Goal: Task Accomplishment & Management: Complete application form

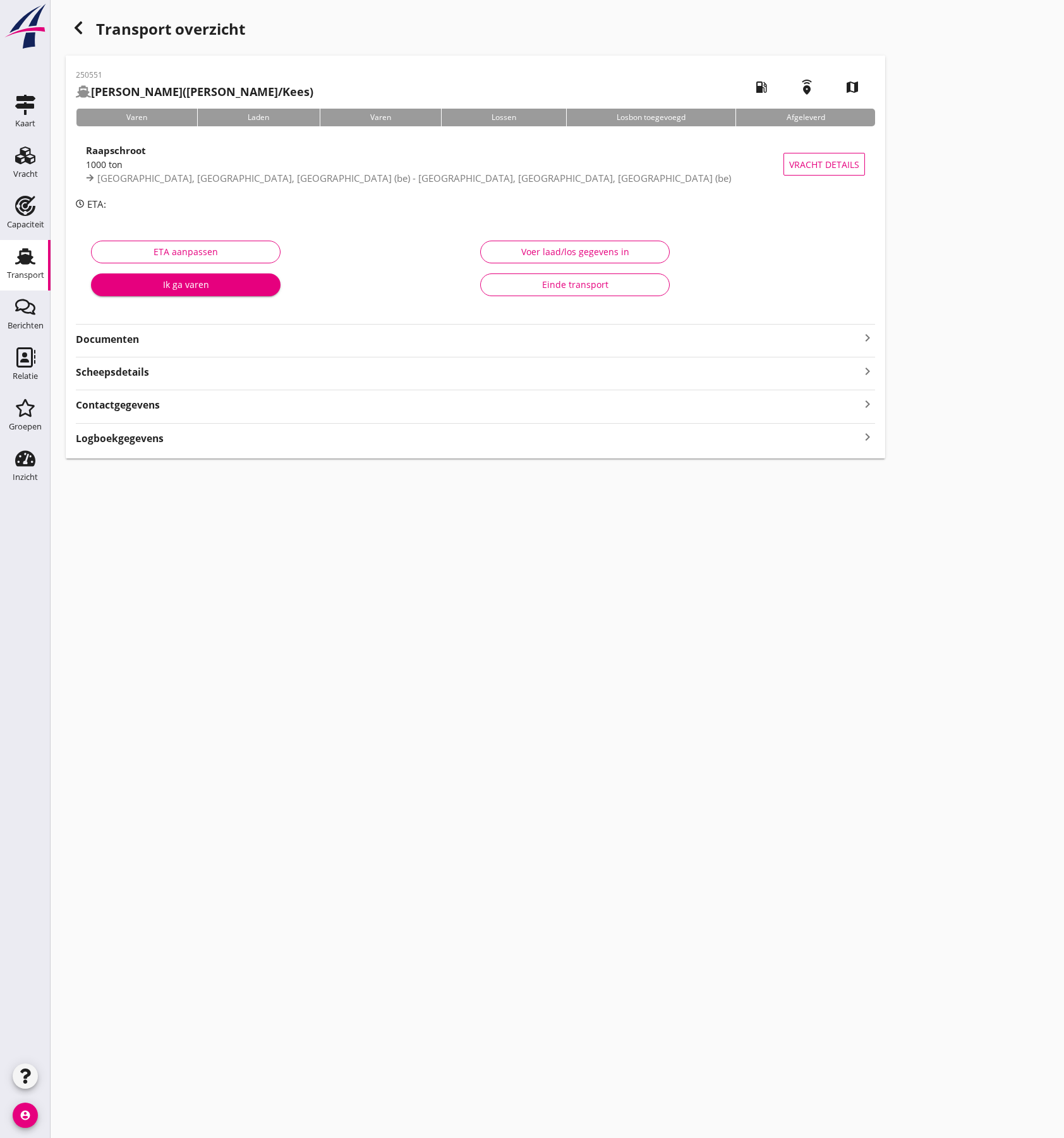
click at [28, 270] on div "Transport" at bounding box center [25, 275] width 37 height 17
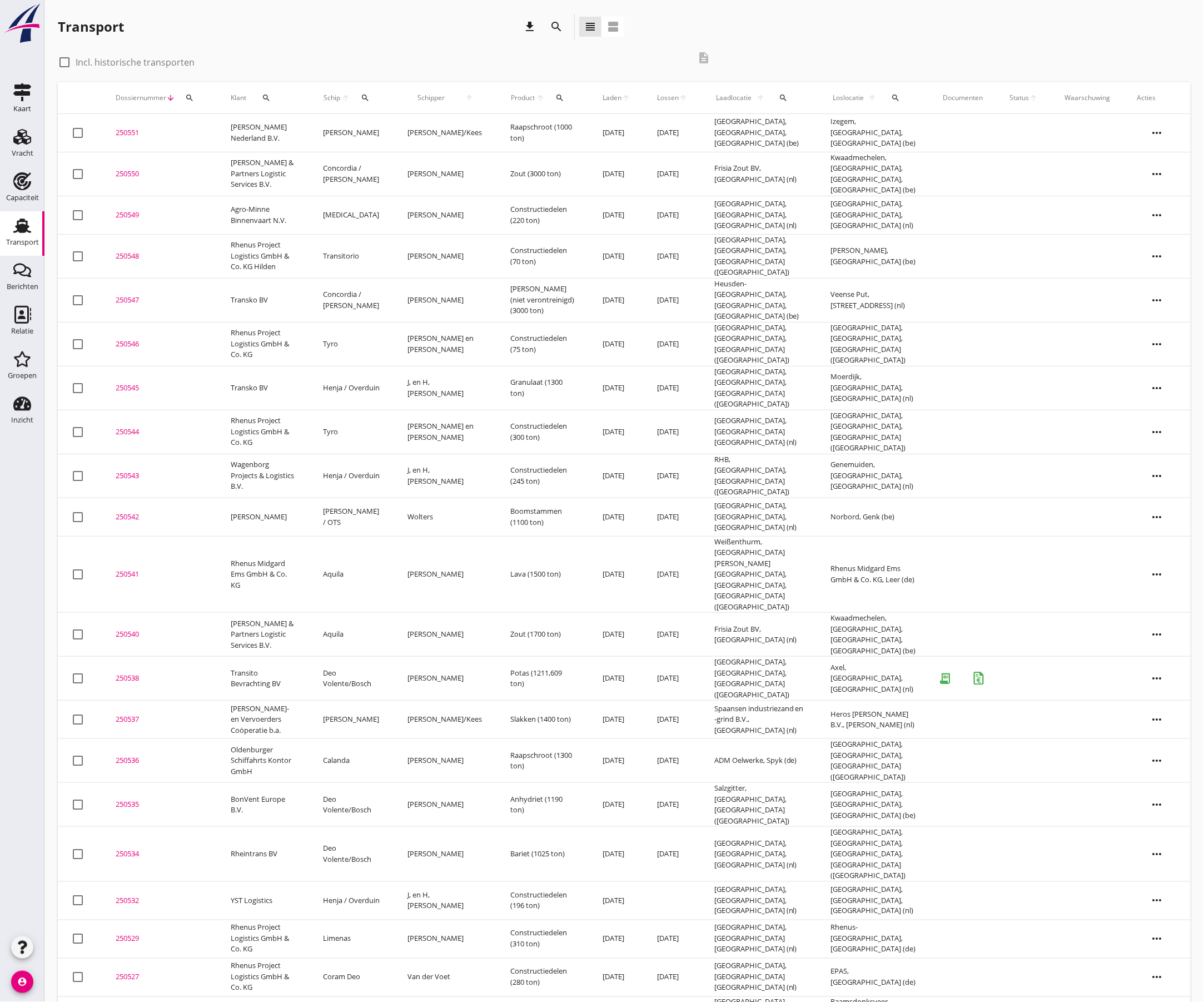
click at [936, 372] on icon "more_horiz" at bounding box center [1157, 388] width 31 height 31
click at [936, 507] on div "Vracht kopieeren" at bounding box center [1150, 504] width 80 height 14
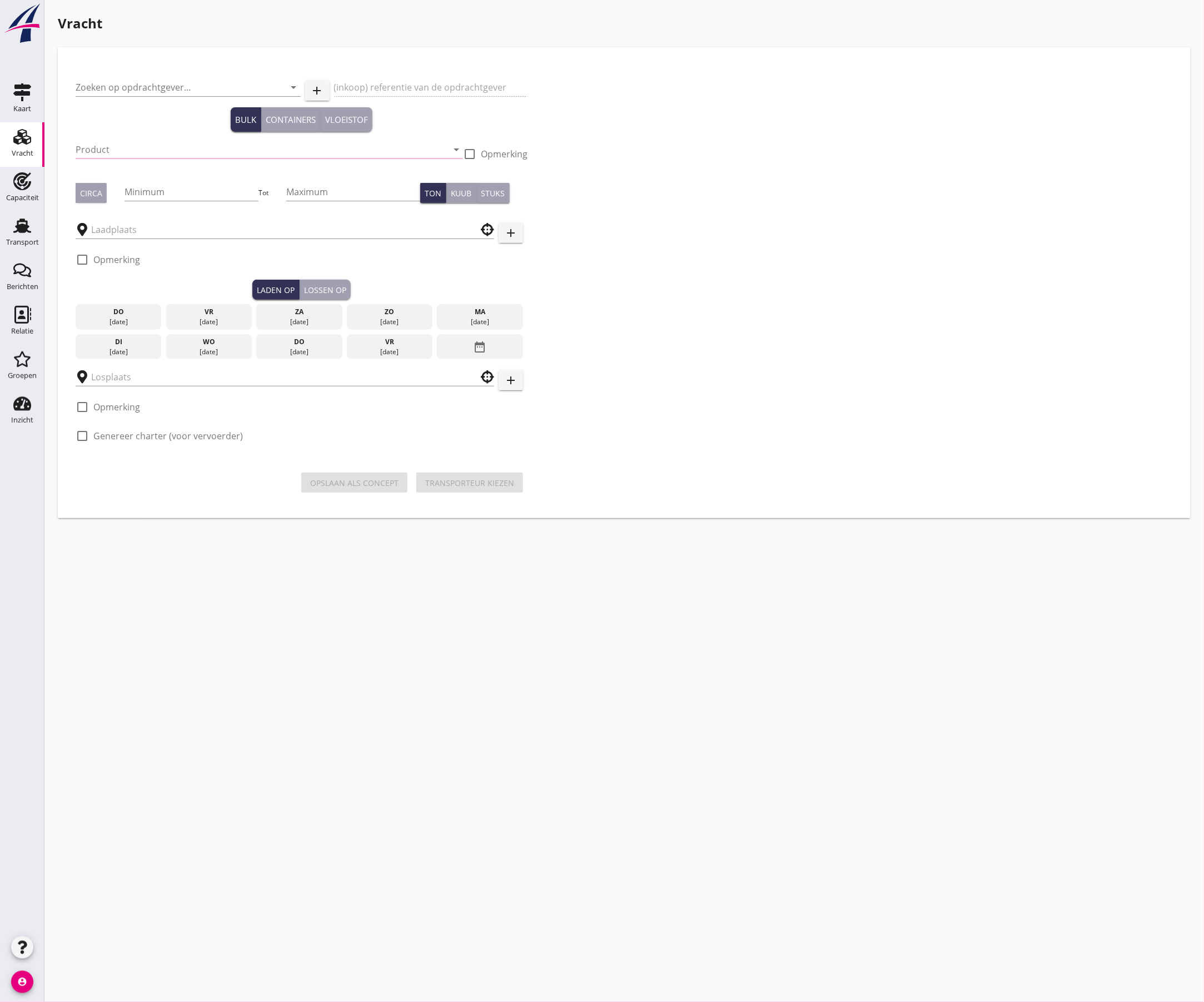
type input "Transko BV"
type input "ms [PERSON_NAME]-[GEOGRAPHIC_DATA]"
type input "Granulaat (6152)"
type input "1300"
type input "[GEOGRAPHIC_DATA], [GEOGRAPHIC_DATA], [GEOGRAPHIC_DATA]"
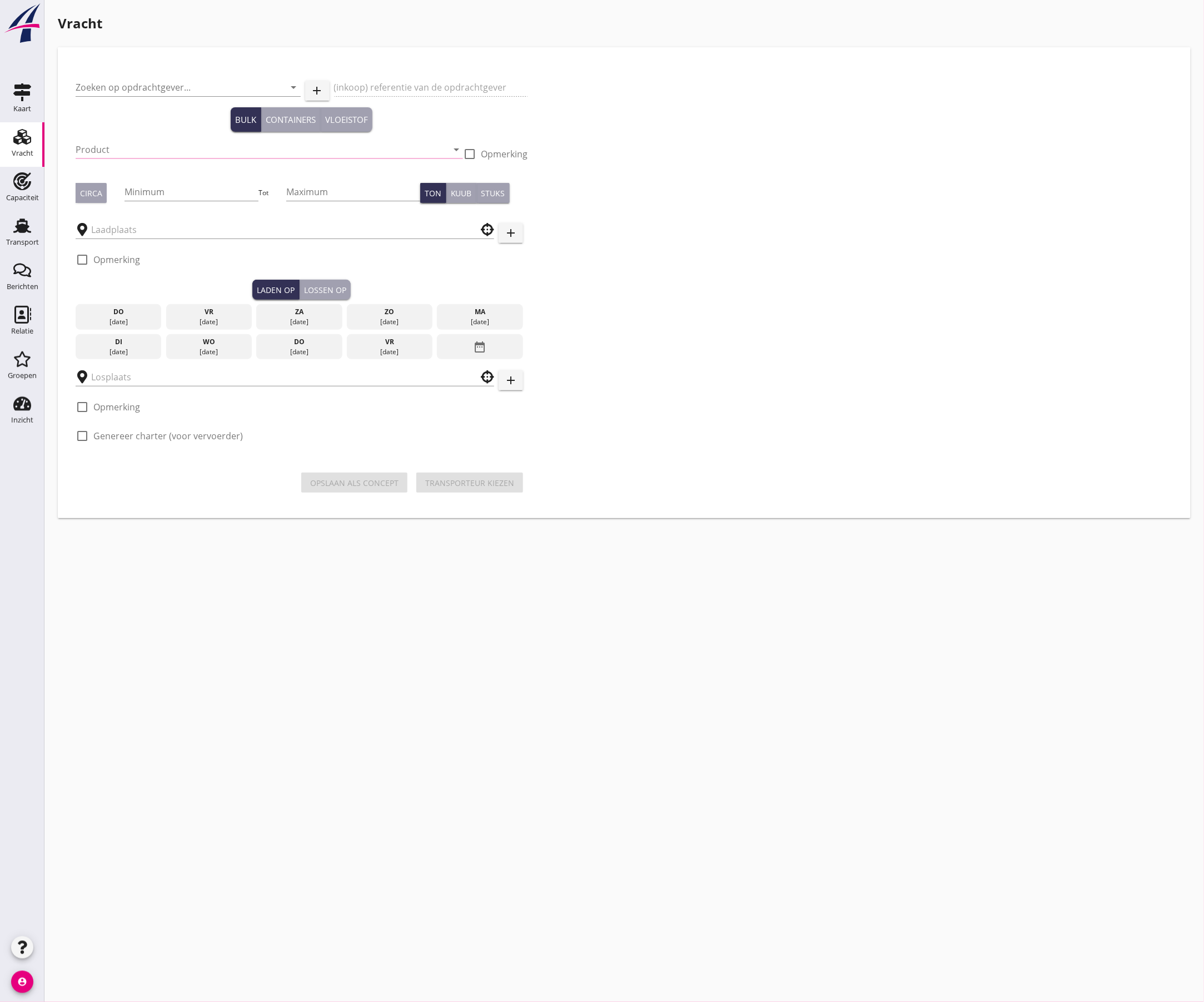
type input "Moerdijk, [GEOGRAPHIC_DATA], [GEOGRAPHIC_DATA]"
checkbox input "true"
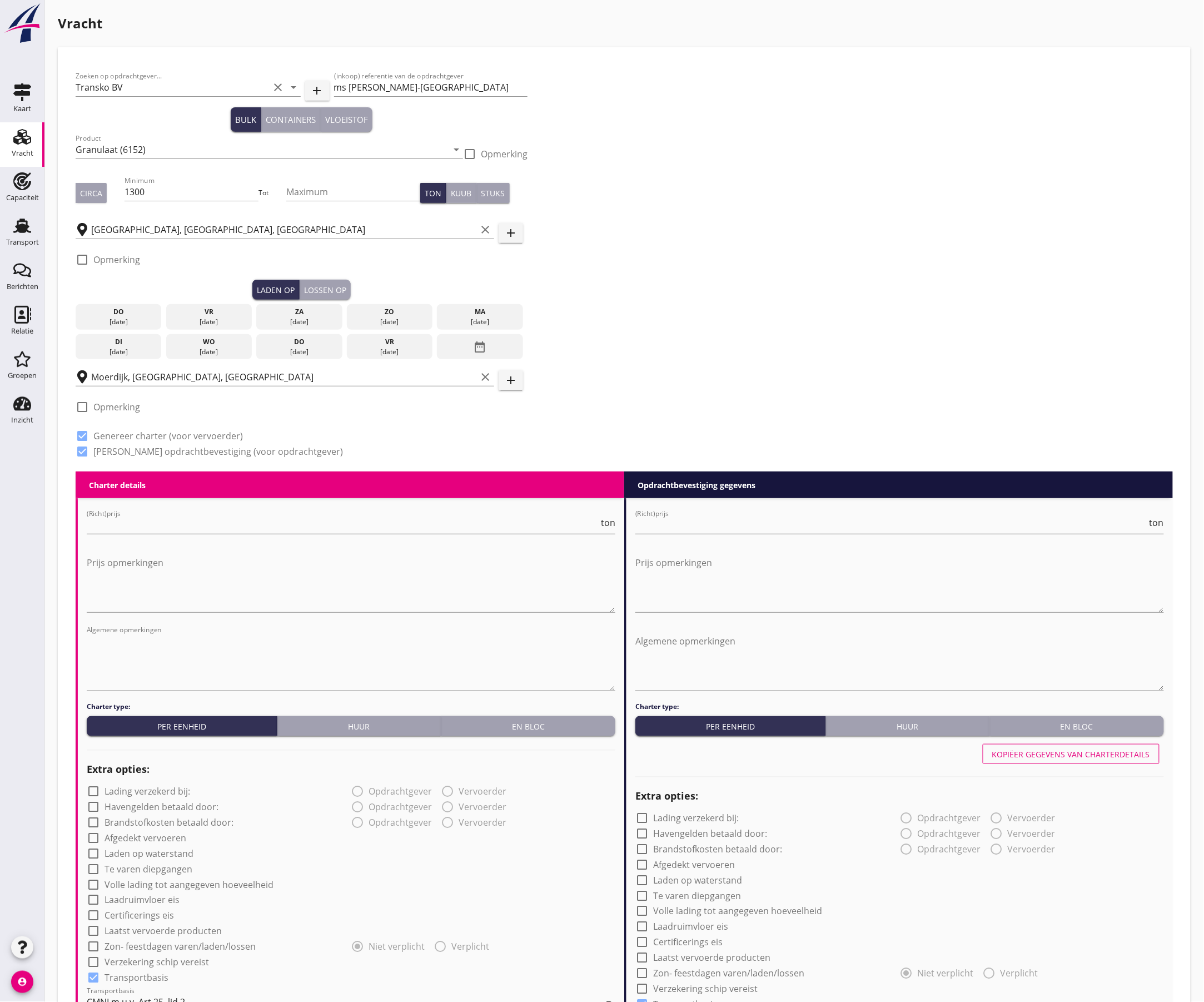
type input "3.5"
type textarea "2e beurt laden en lossen"
checkbox input "false"
radio input "false"
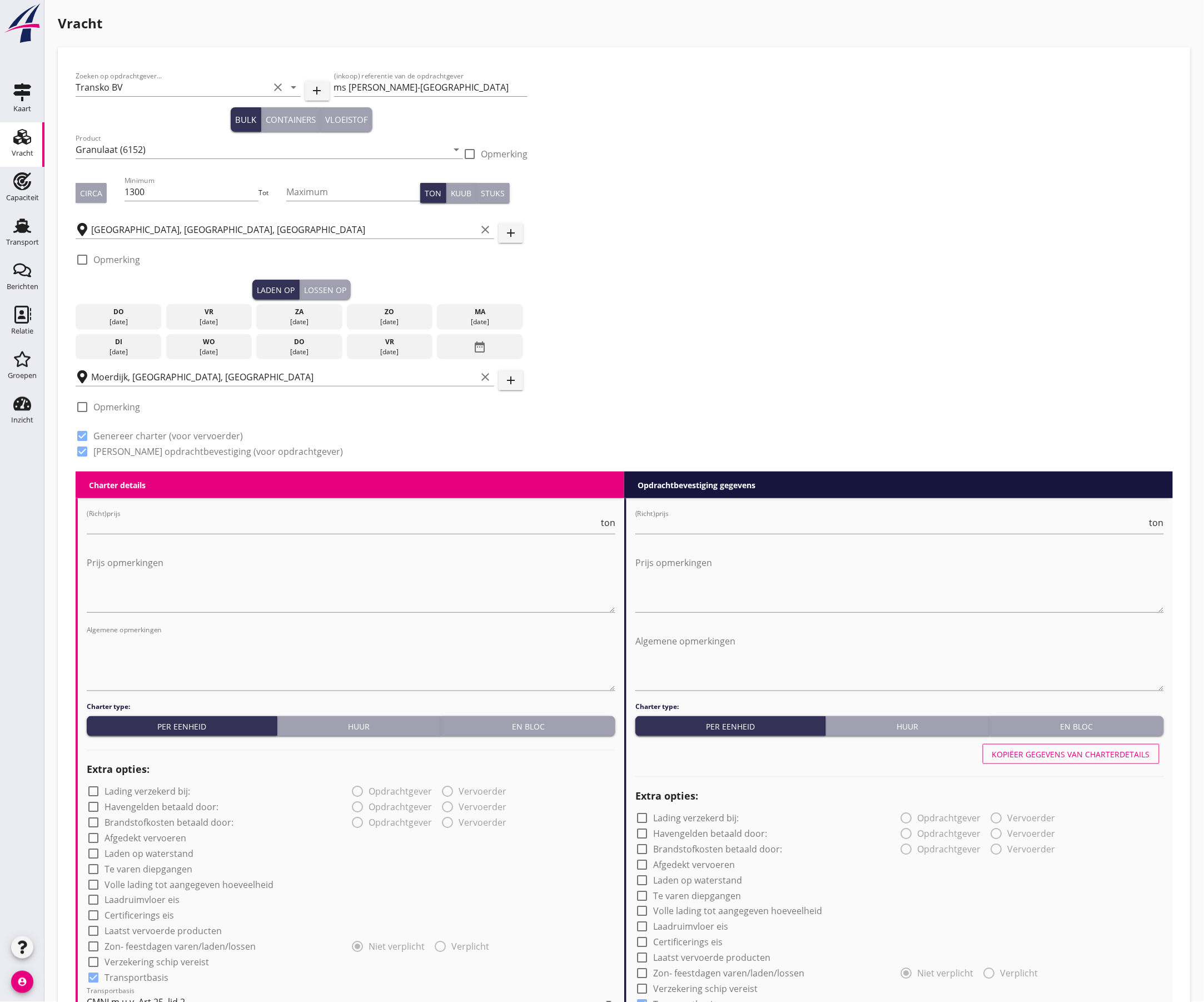
radio input "false"
checkbox input "true"
type input "24"
type input "5"
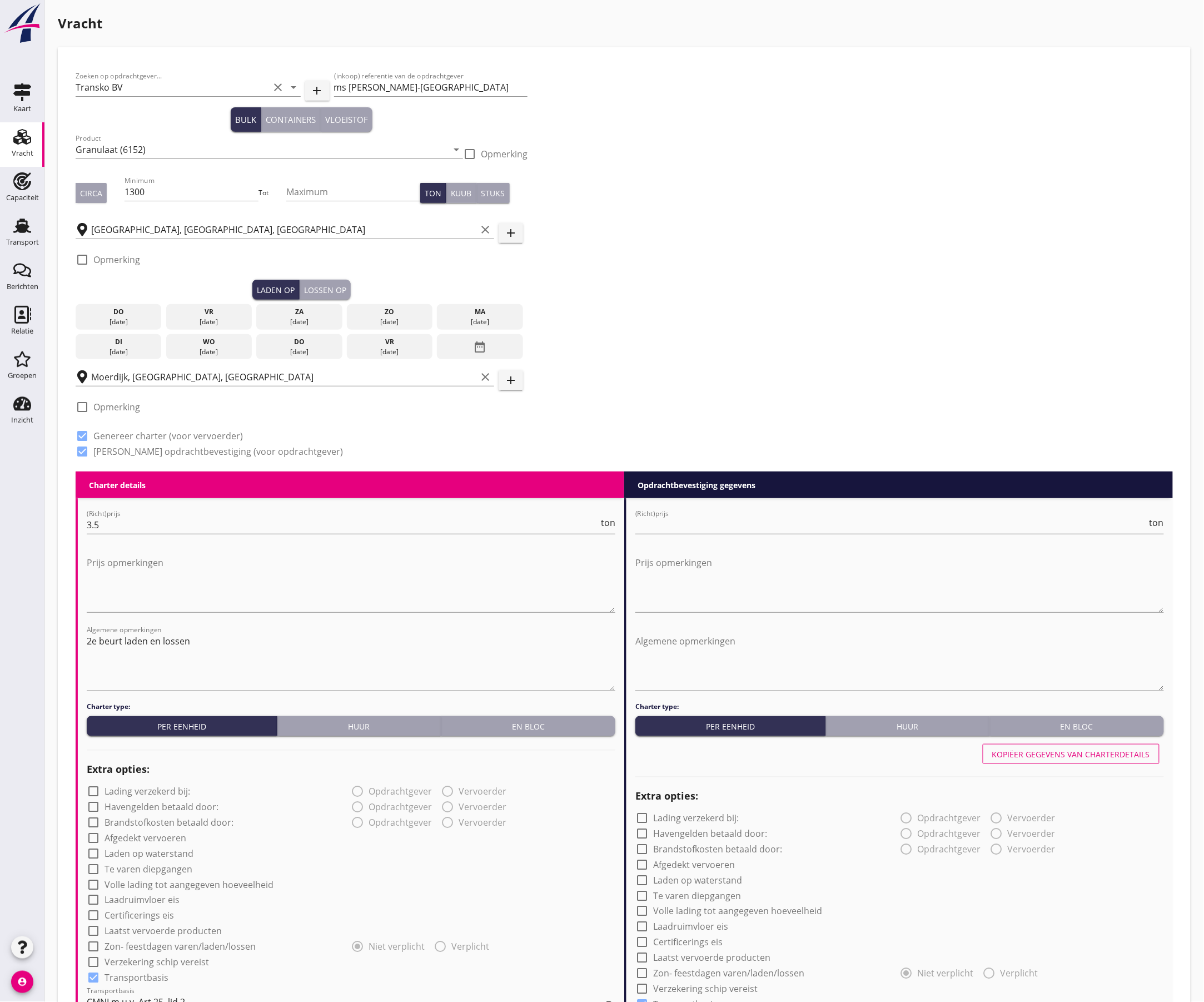
type input "3.5"
checkbox input "false"
radio input "false"
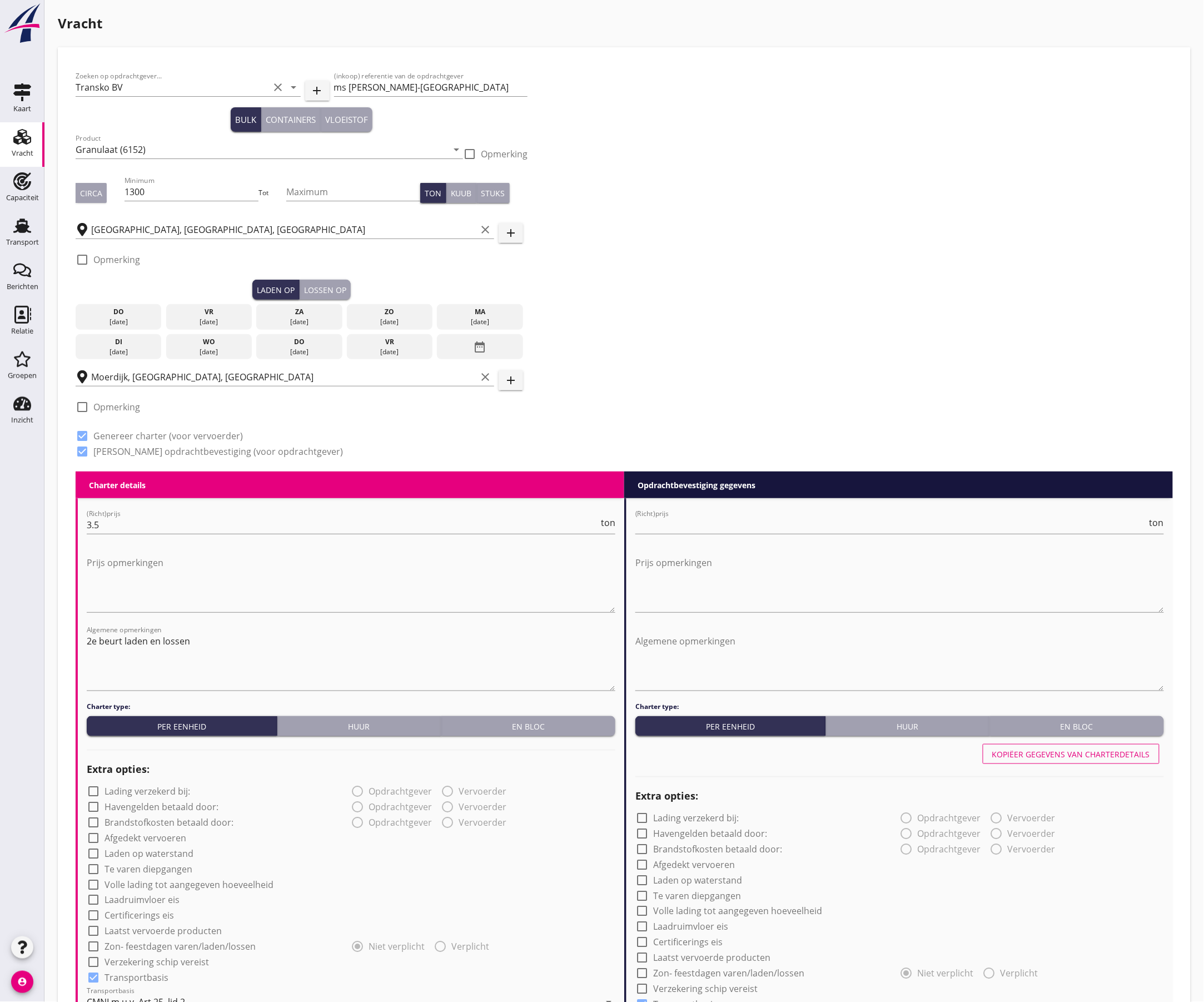
checkbox input "true"
type input "24"
type input "0"
type input "14"
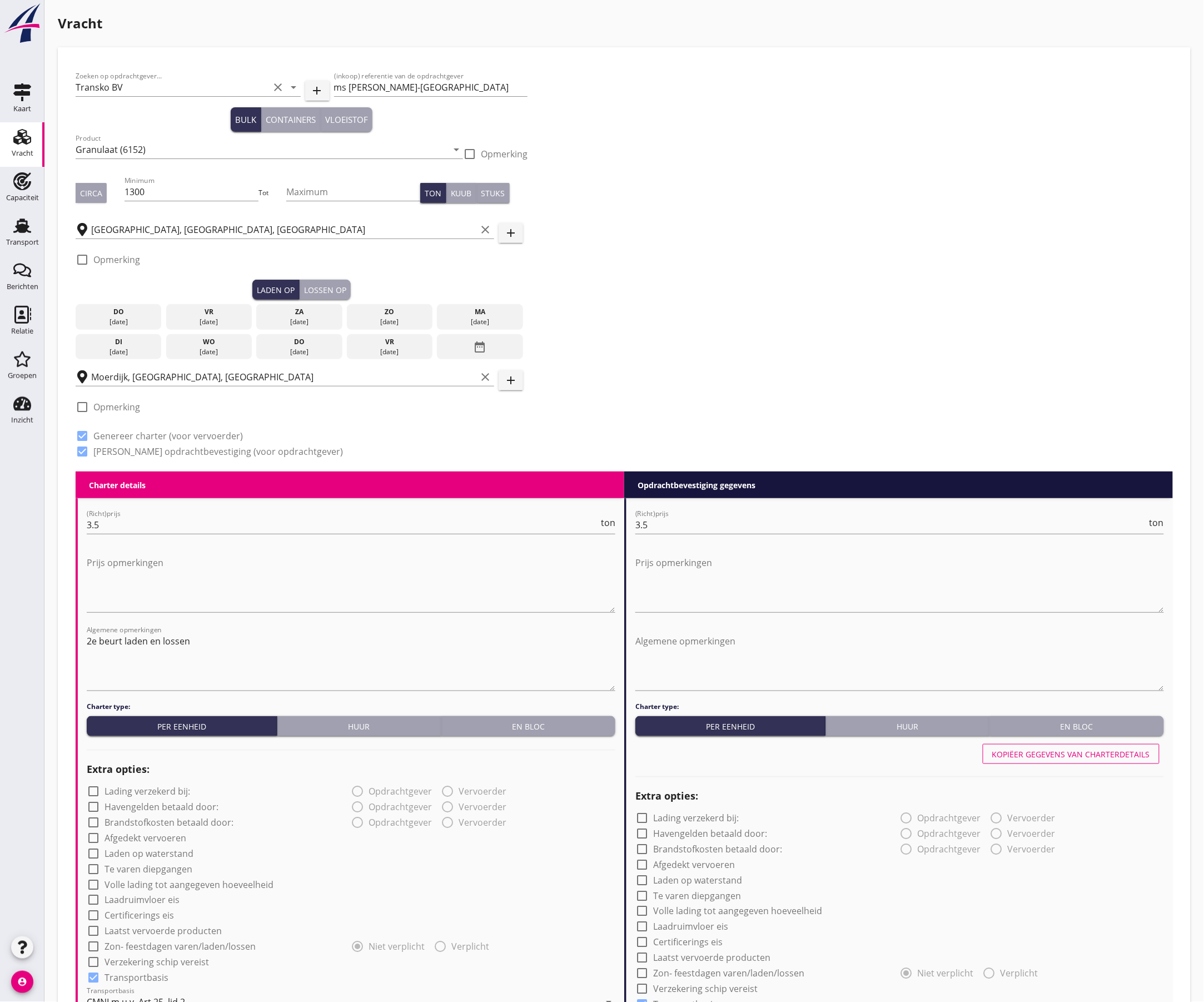
click at [112, 347] on div "[DATE]" at bounding box center [118, 352] width 81 height 10
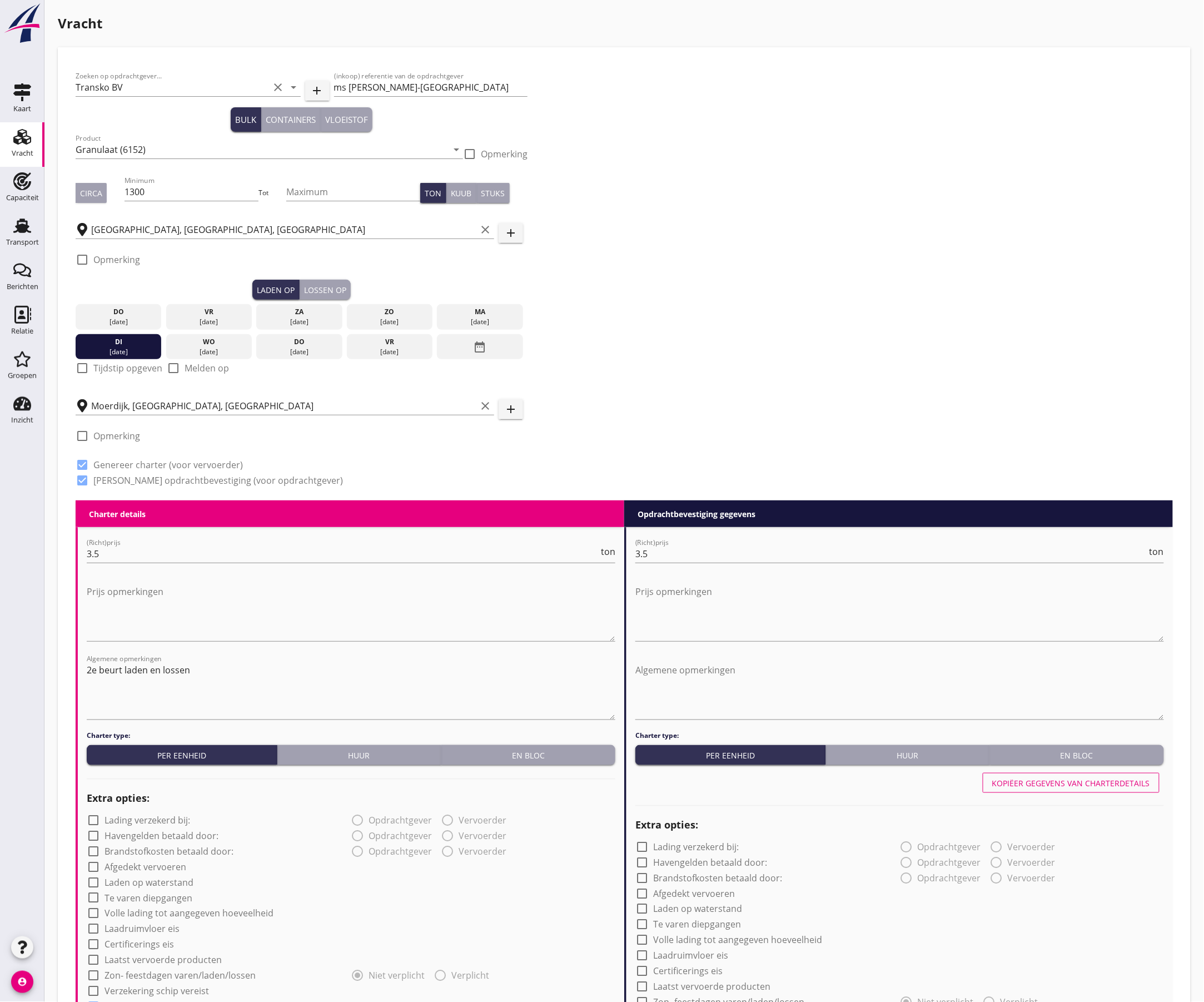
click at [103, 372] on label "Tijdstip opgeven" at bounding box center [128, 368] width 69 height 11
checkbox input "true"
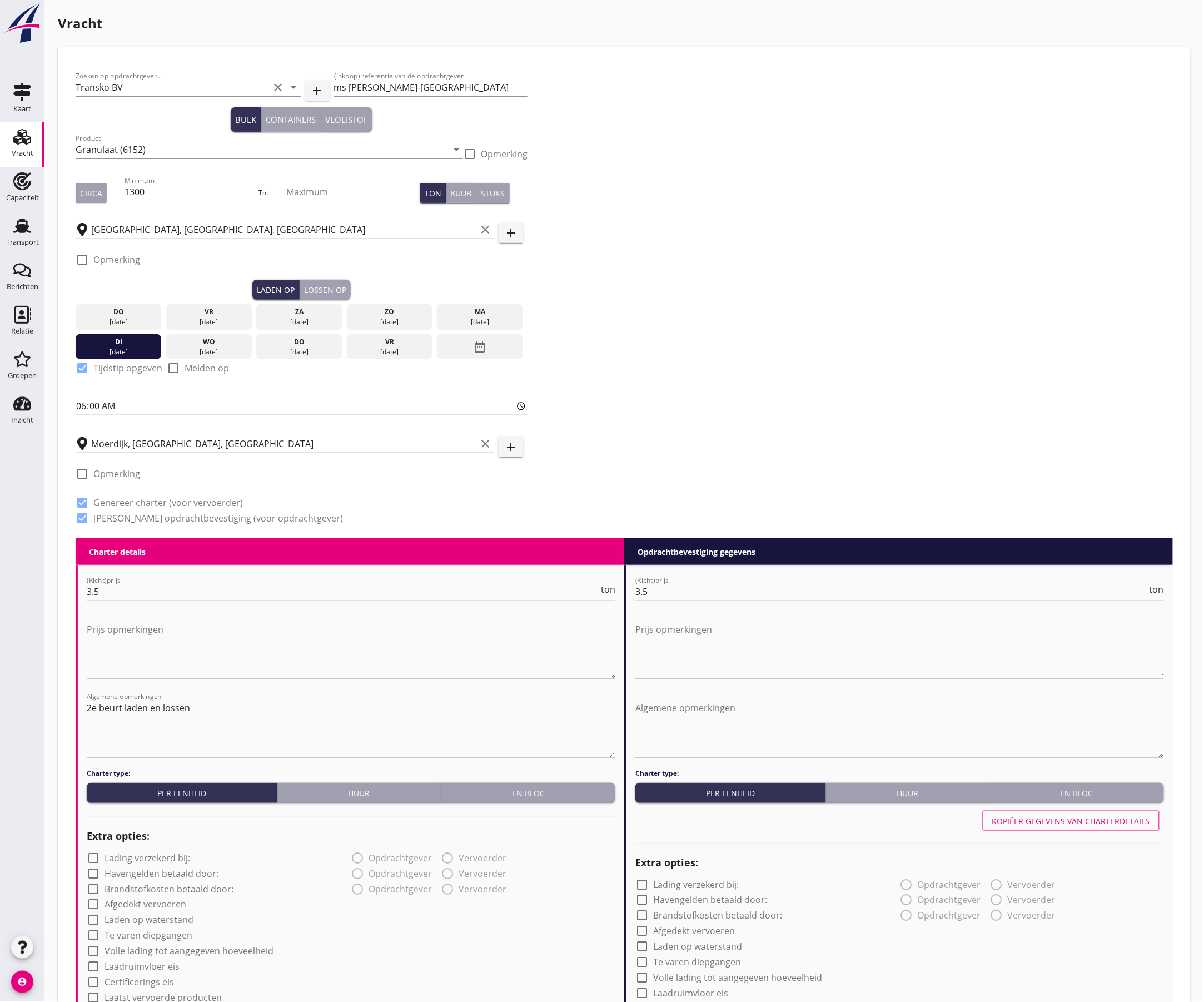
click at [316, 292] on div "Lossen op" at bounding box center [325, 290] width 42 height 12
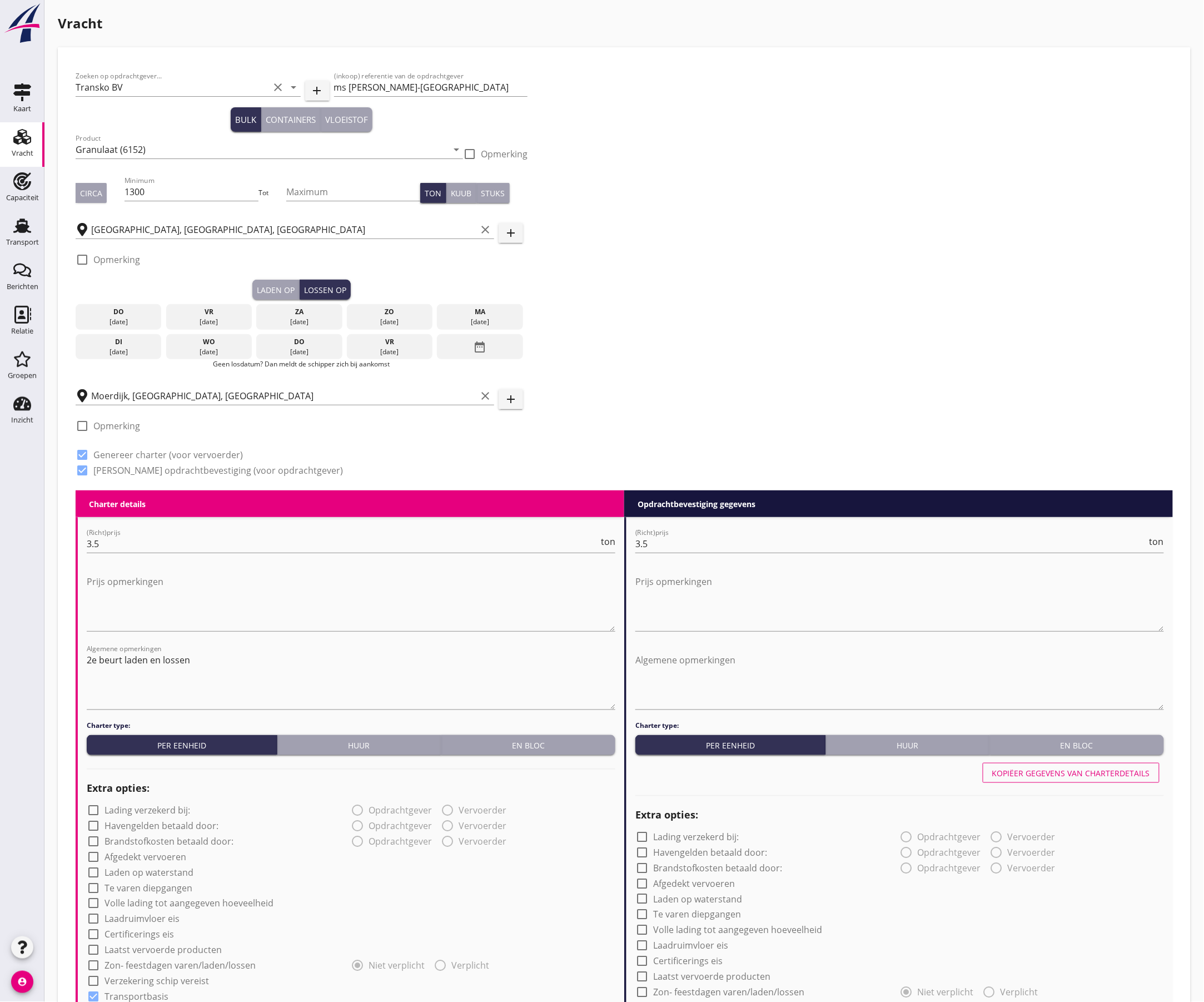
click at [369, 348] on div "[DATE]" at bounding box center [390, 352] width 81 height 10
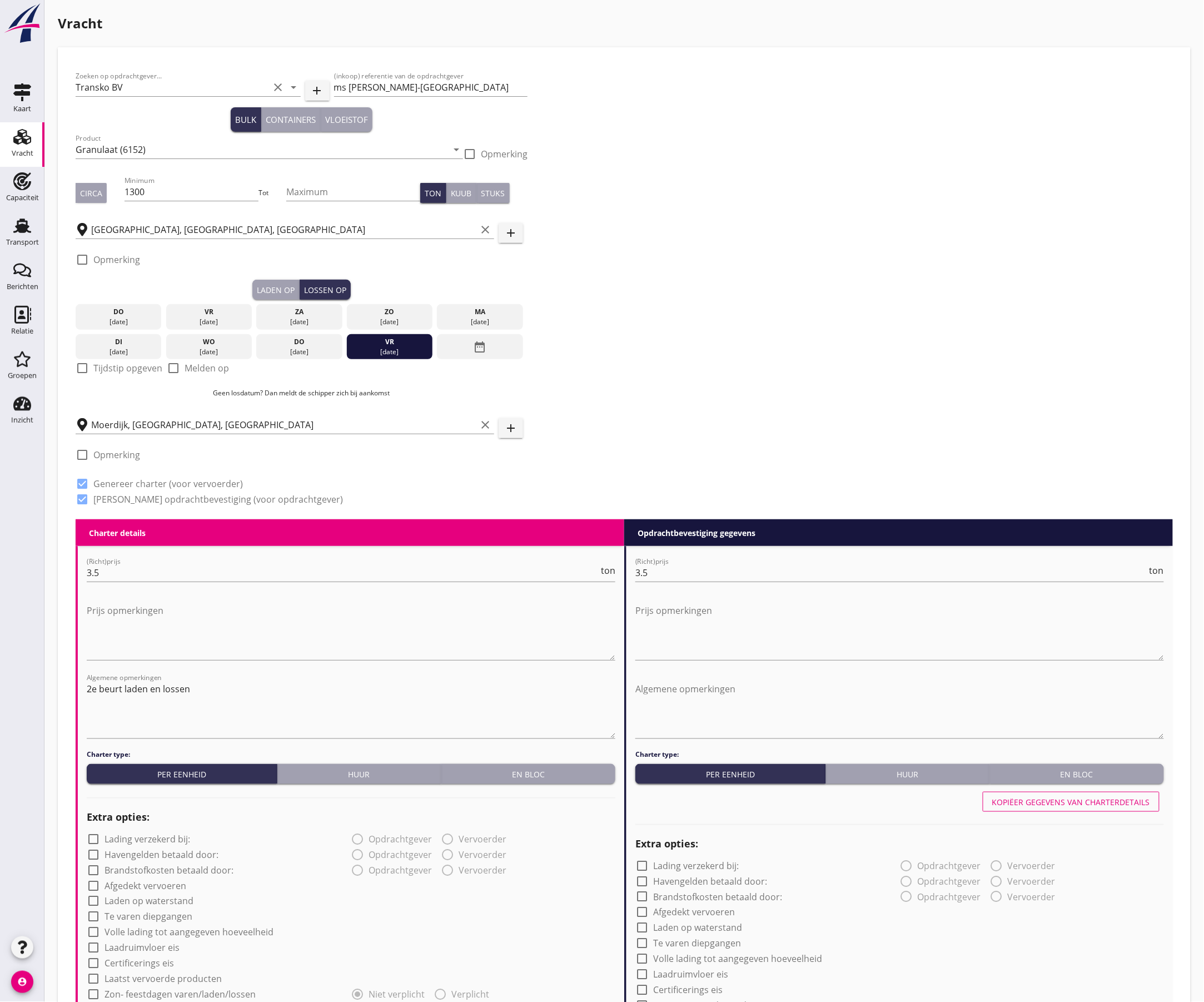
click at [113, 370] on label "Tijdstip opgeven" at bounding box center [128, 368] width 69 height 11
checkbox input "true"
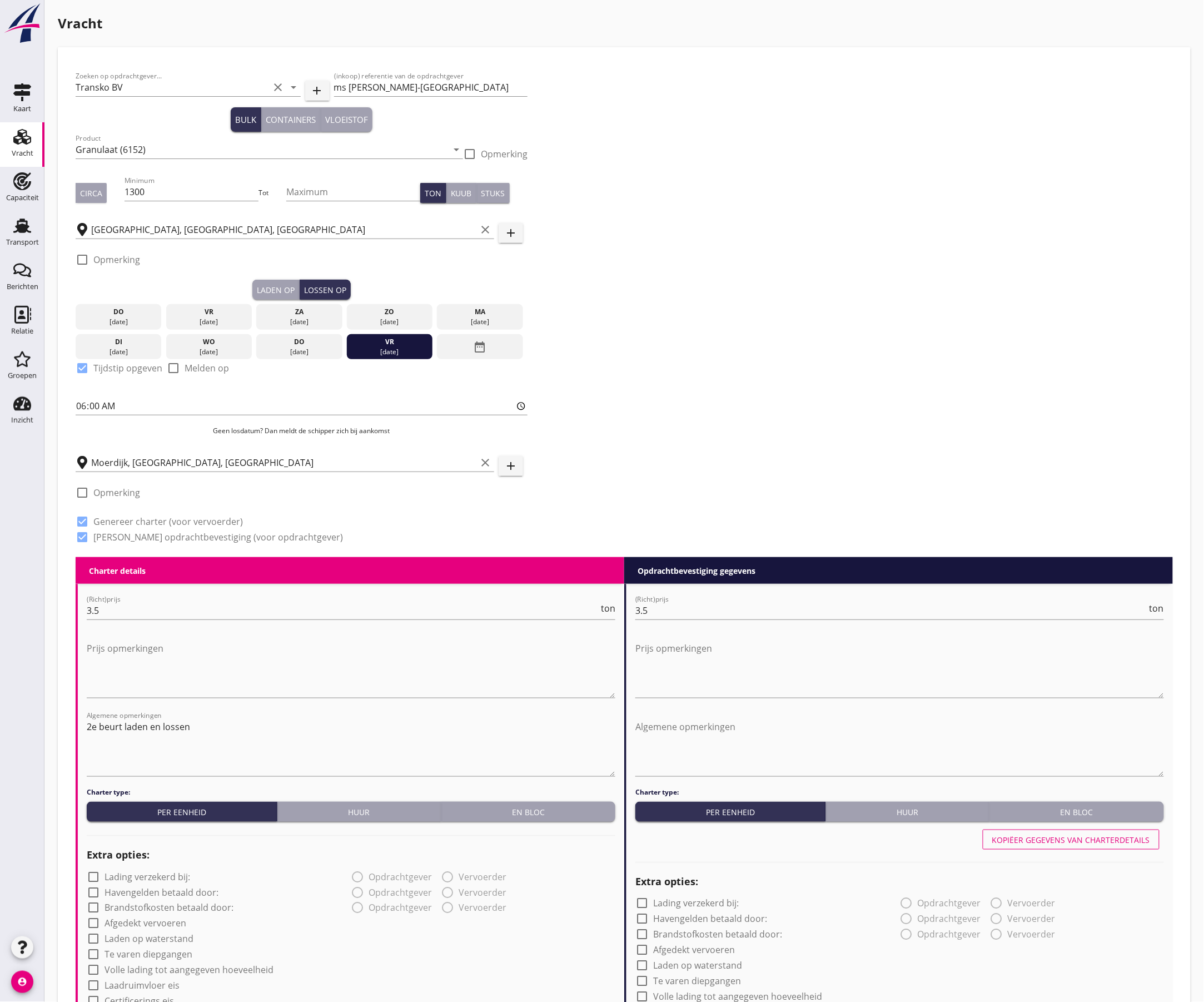
click at [279, 292] on div "Laden op" at bounding box center [276, 290] width 38 height 12
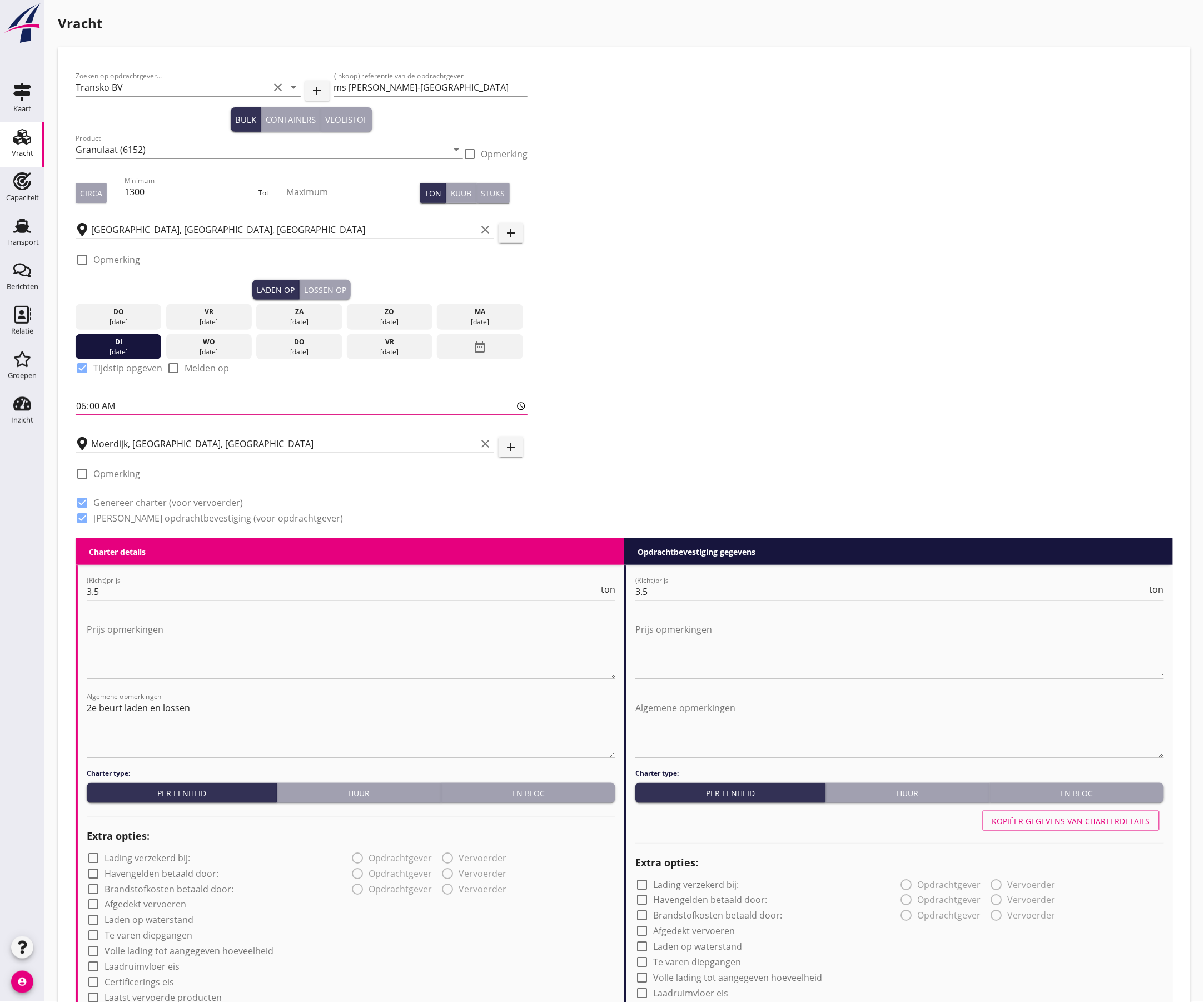
click at [85, 406] on input "06:00" at bounding box center [302, 406] width 452 height 18
type input "12:00"
click at [769, 312] on div "Zoeken op opdrachtgever... Transko BV clear arrow_drop_down add (inkoop) refere…" at bounding box center [624, 301] width 1107 height 473
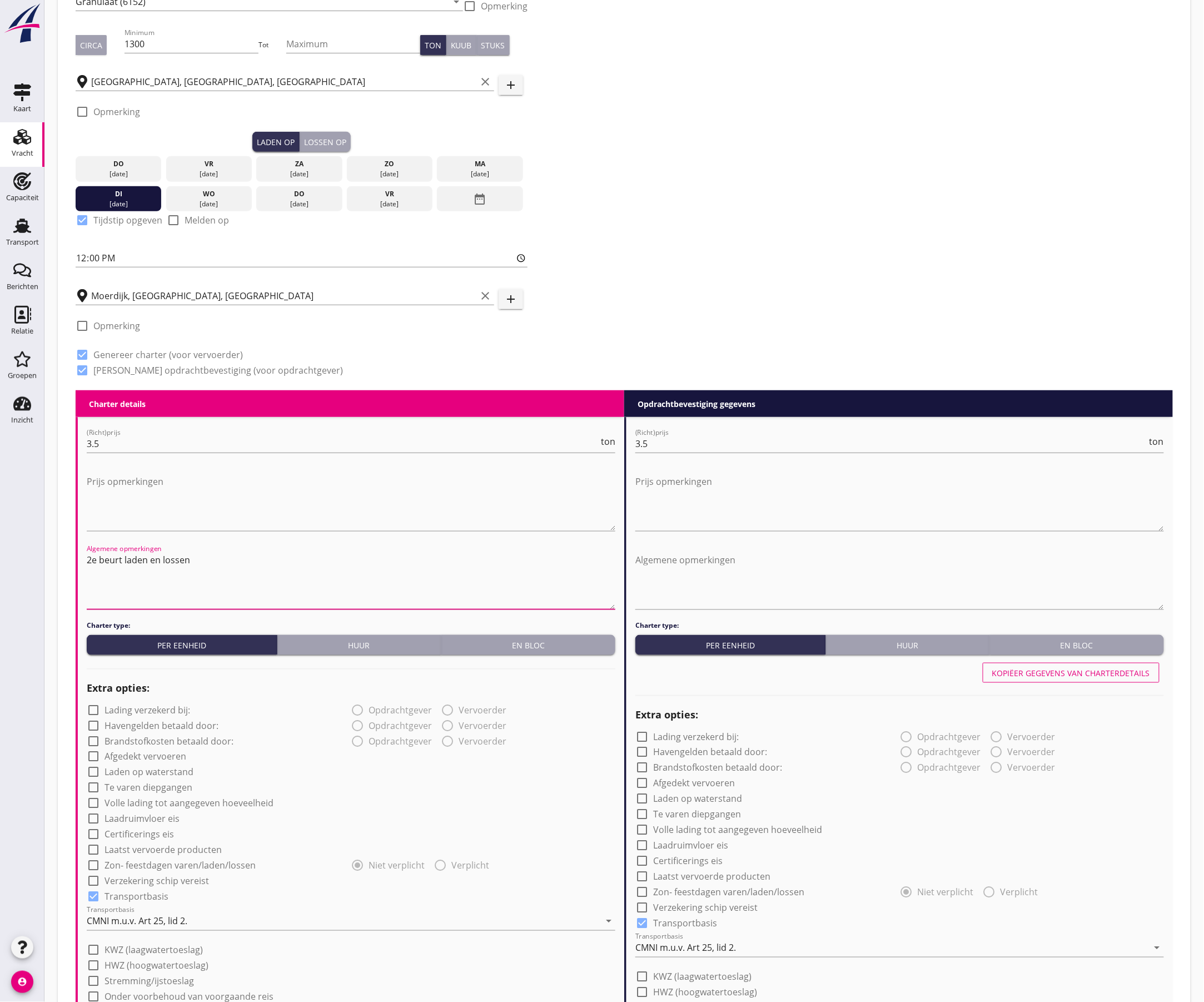
drag, startPoint x: 210, startPoint y: 566, endPoint x: 42, endPoint y: 559, distance: 168.1
click at [42, 559] on div "Kaart Kaart Vracht Vracht Capaciteit Capaciteit Transport Transport Berichten B…" at bounding box center [602, 707] width 1204 height 1711
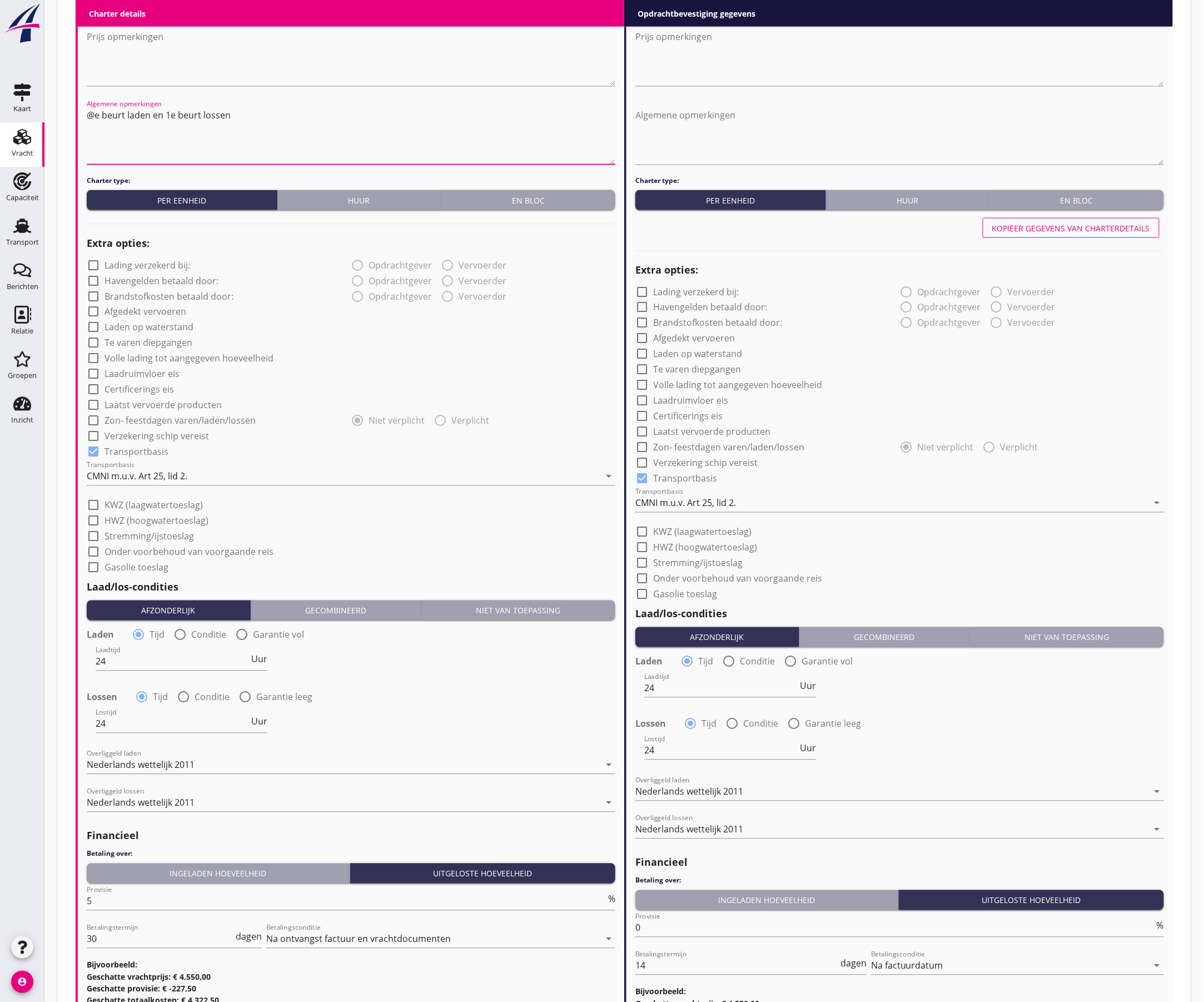
type textarea "@e beurt laden en 1e beurt lossen"
click at [94, 438] on div at bounding box center [93, 436] width 19 height 19
checkbox input "true"
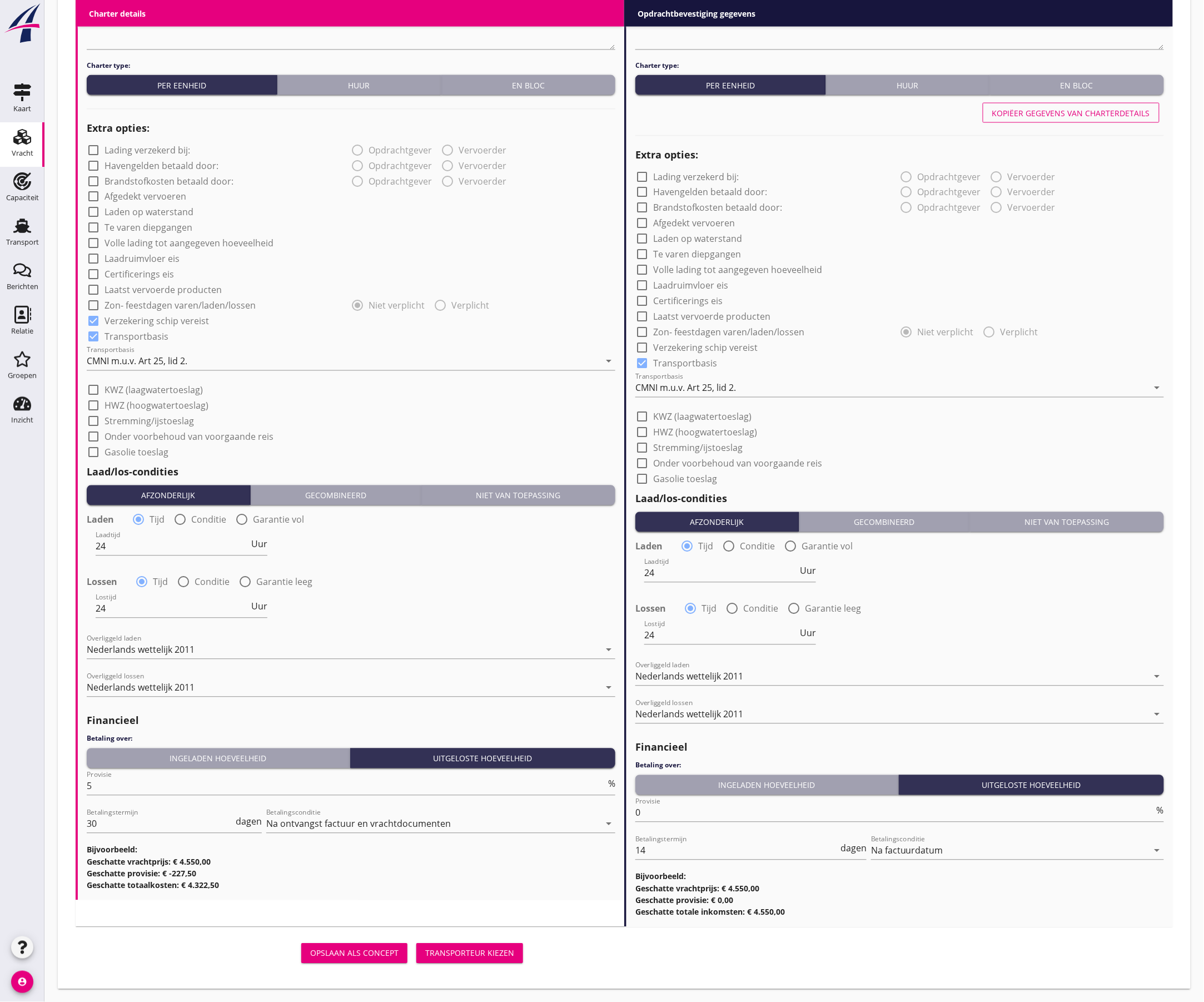
click at [224, 750] on button "Ingeladen hoeveelheid" at bounding box center [219, 758] width 264 height 20
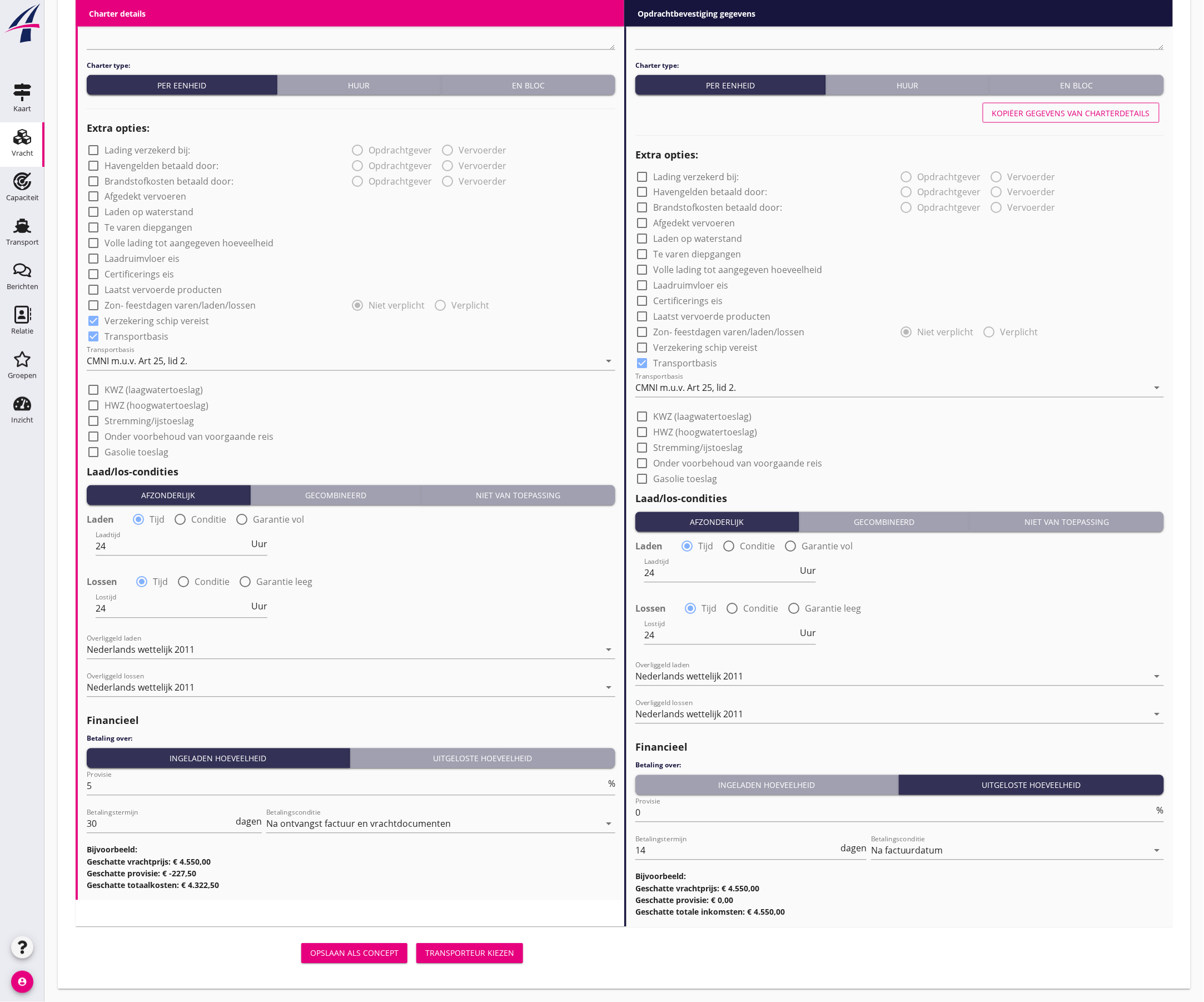
click at [936, 116] on div "Kopiëer gegevens van charterdetails" at bounding box center [1071, 113] width 158 height 12
checkbox input "true"
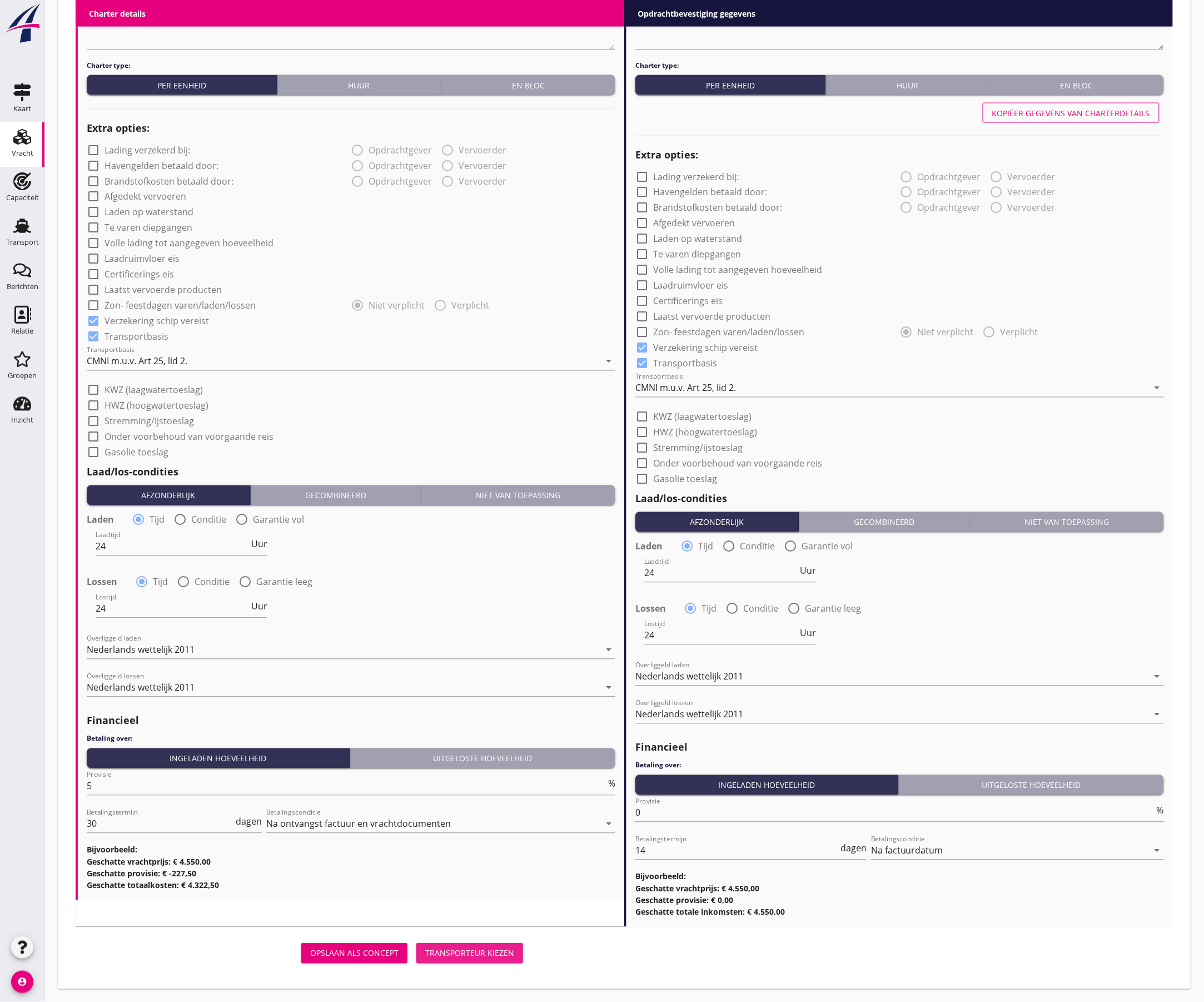
click at [466, 952] on div "Transporteur kiezen" at bounding box center [469, 953] width 89 height 12
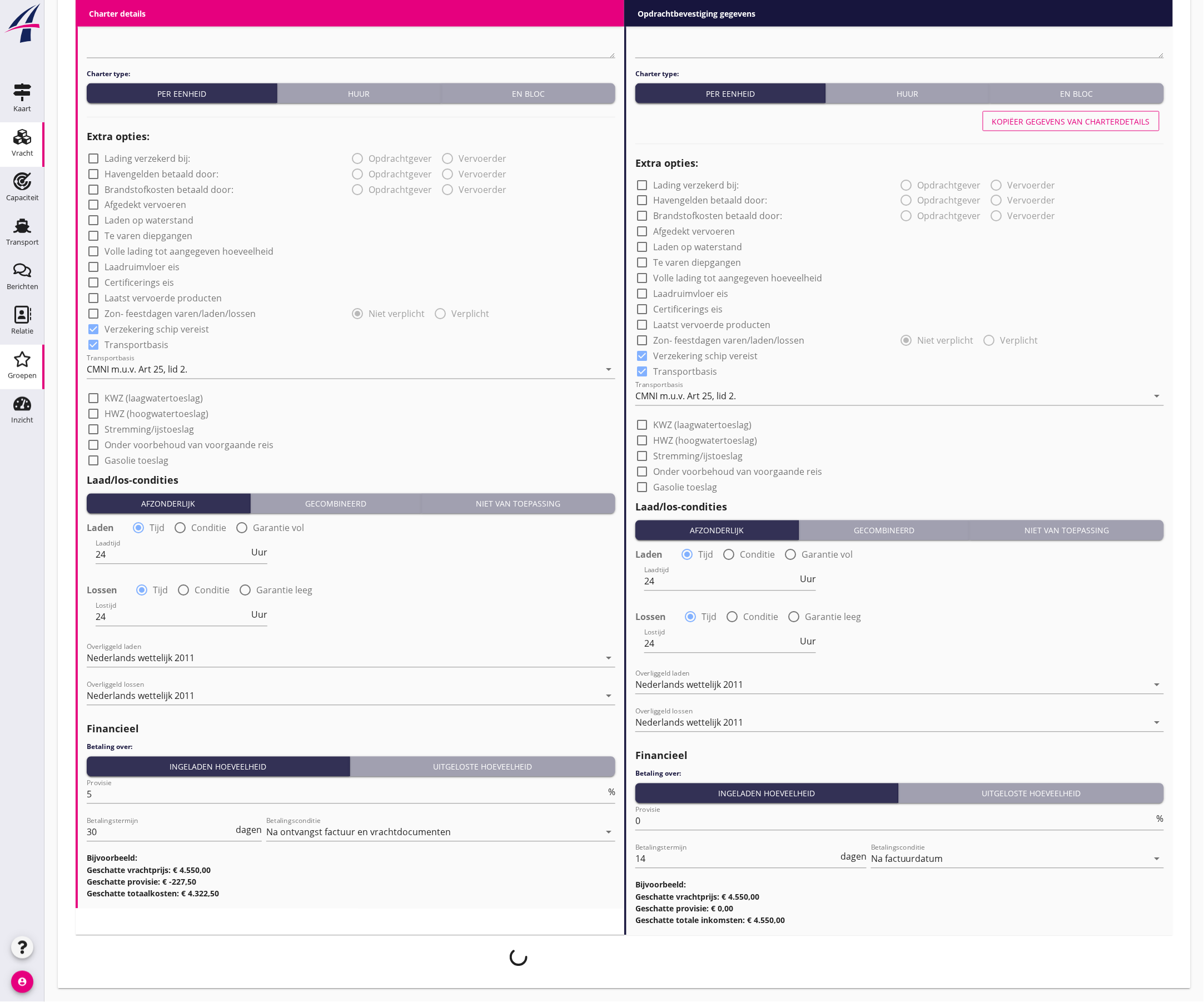
scroll to position [699, 0]
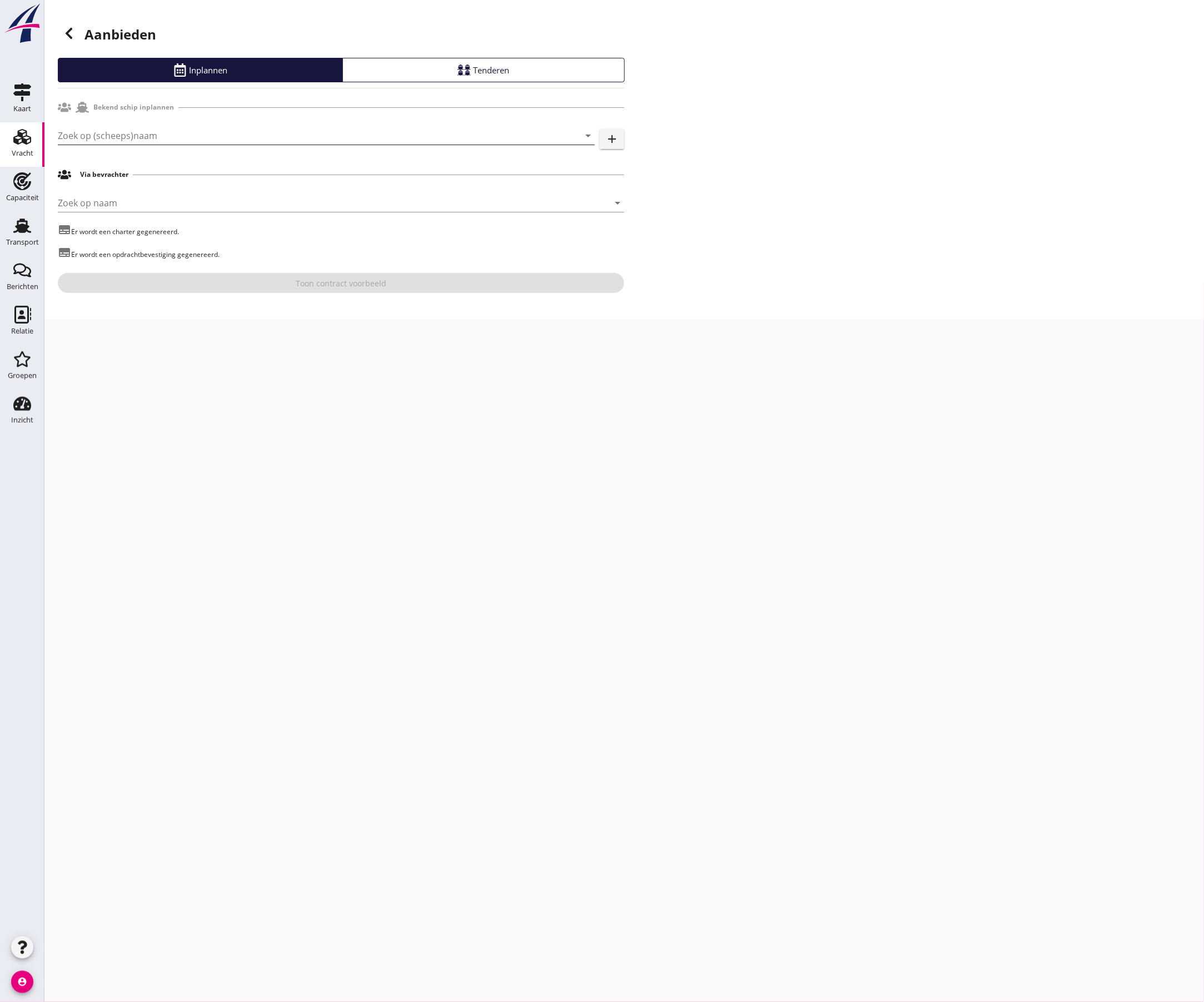
click at [225, 134] on input "Zoek op (scheeps)naam" at bounding box center [310, 136] width 506 height 18
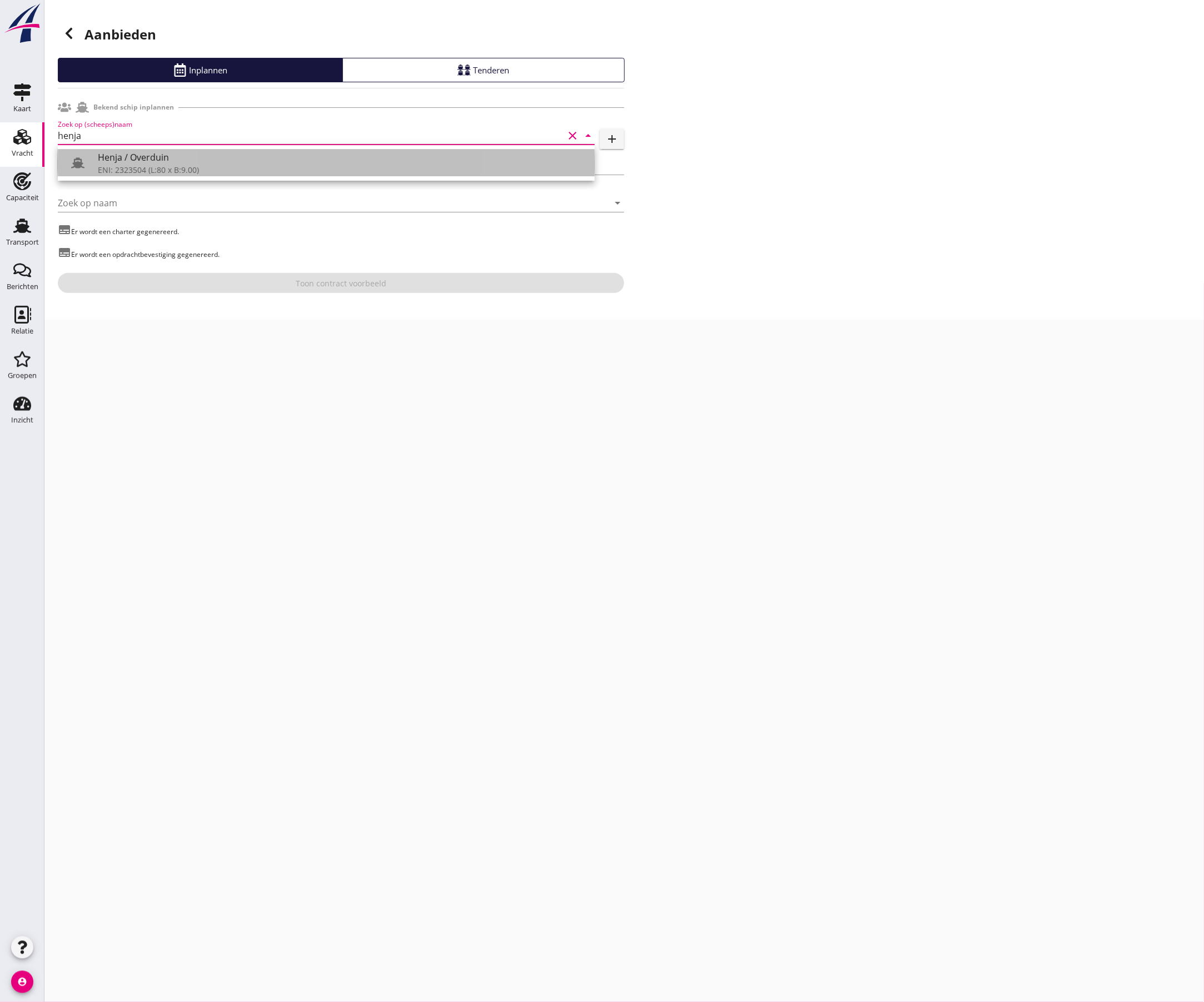
click at [228, 160] on div "Henja / Overduin" at bounding box center [341, 157] width 488 height 14
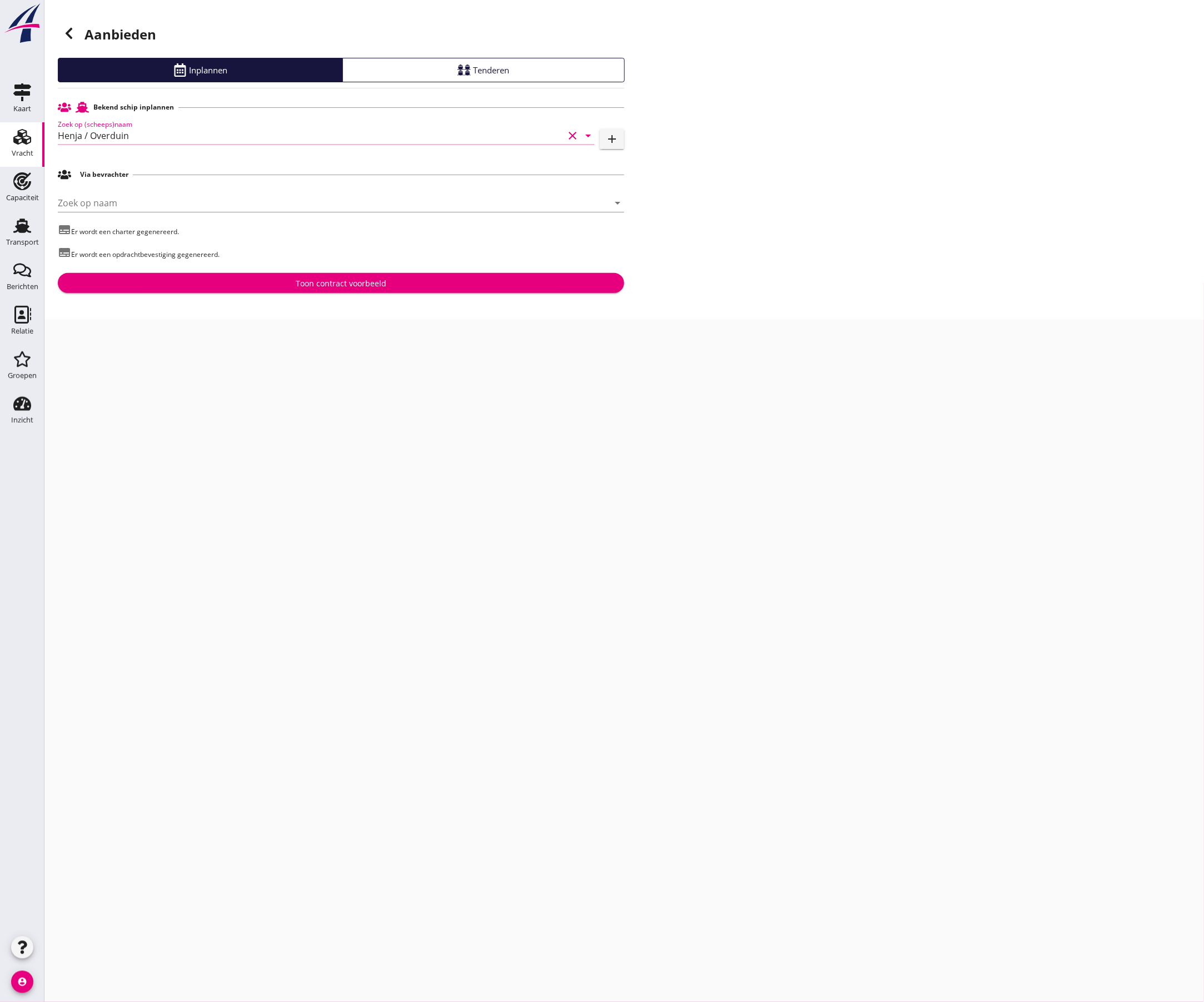
type input "Henja / Overduin"
click at [370, 288] on div "Toon contract voorbeeld" at bounding box center [340, 283] width 90 height 12
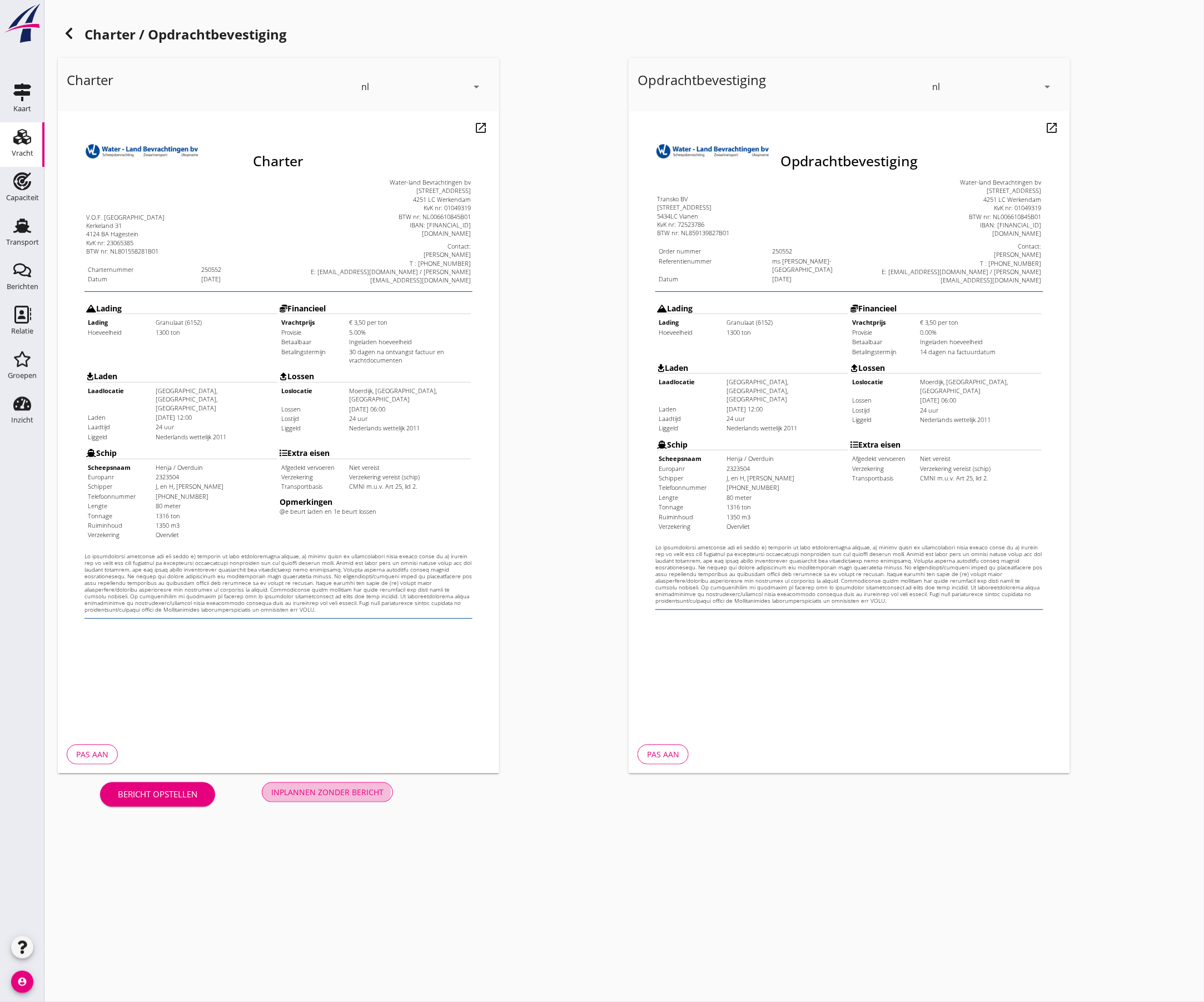
click at [352, 788] on div "Inplannen zonder bericht" at bounding box center [328, 792] width 113 height 12
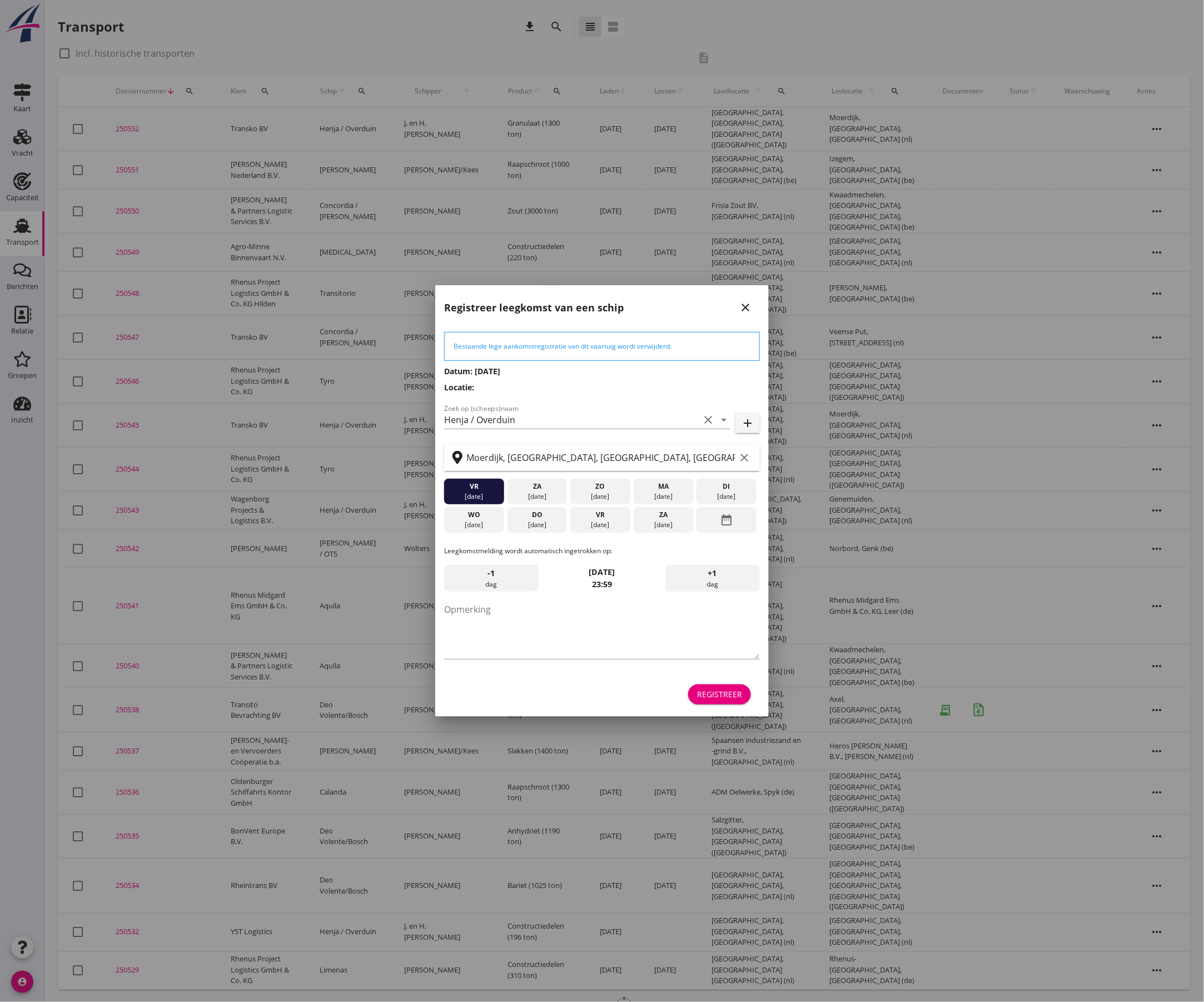
click at [741, 695] on div "Registreer" at bounding box center [720, 694] width 45 height 12
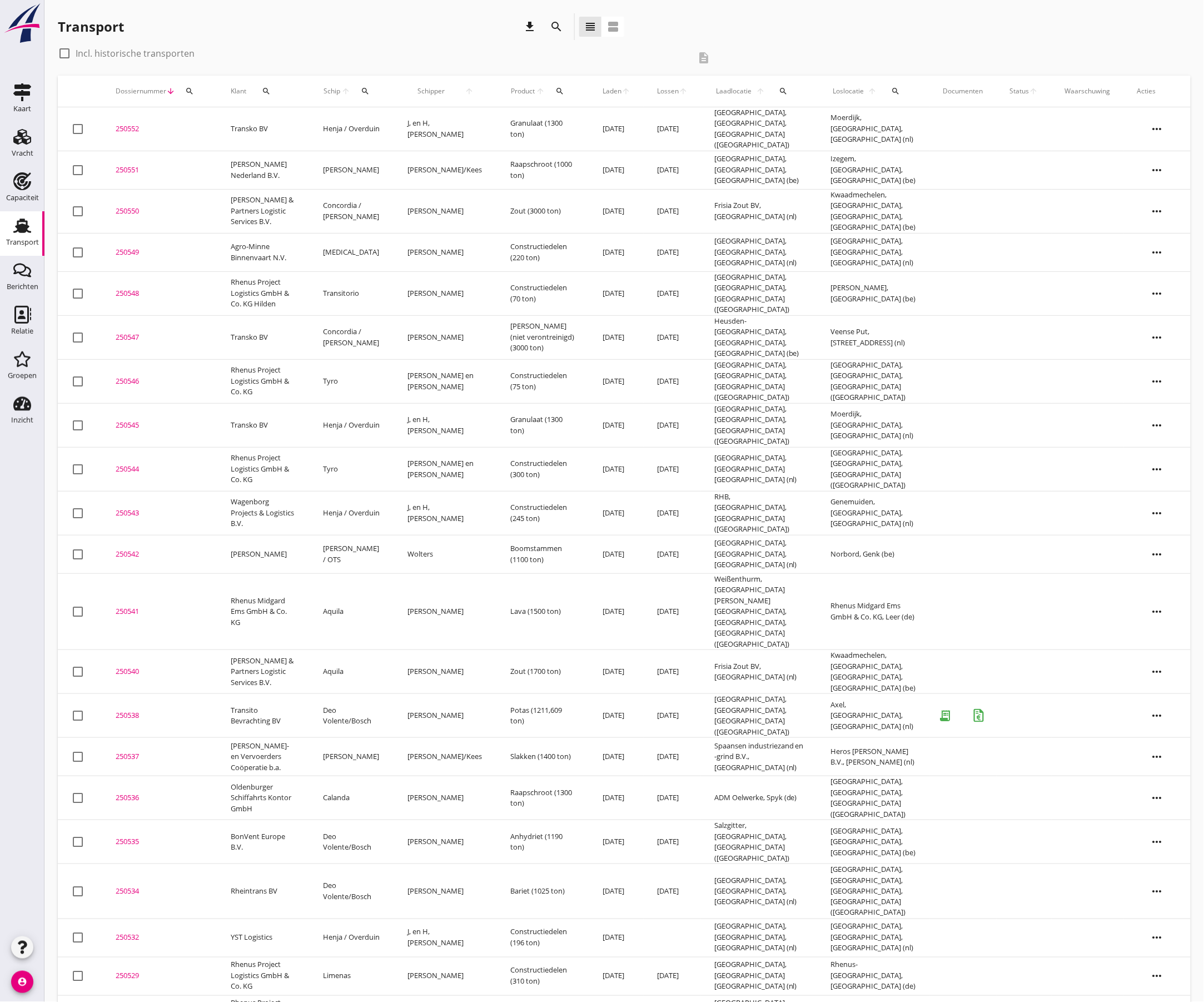
click at [138, 125] on div "250552" at bounding box center [160, 129] width 89 height 11
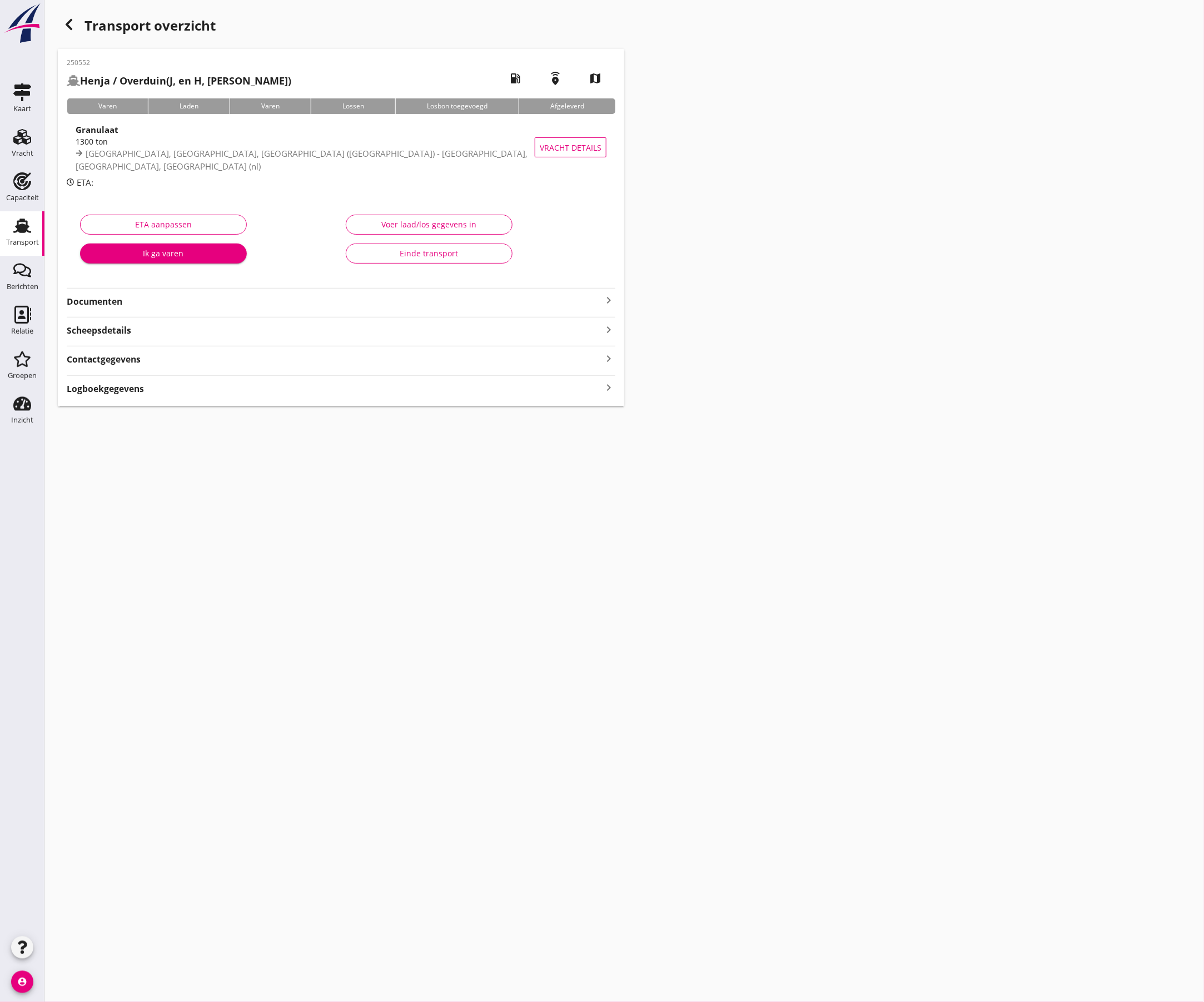
click at [494, 304] on strong "Documenten" at bounding box center [335, 302] width 535 height 13
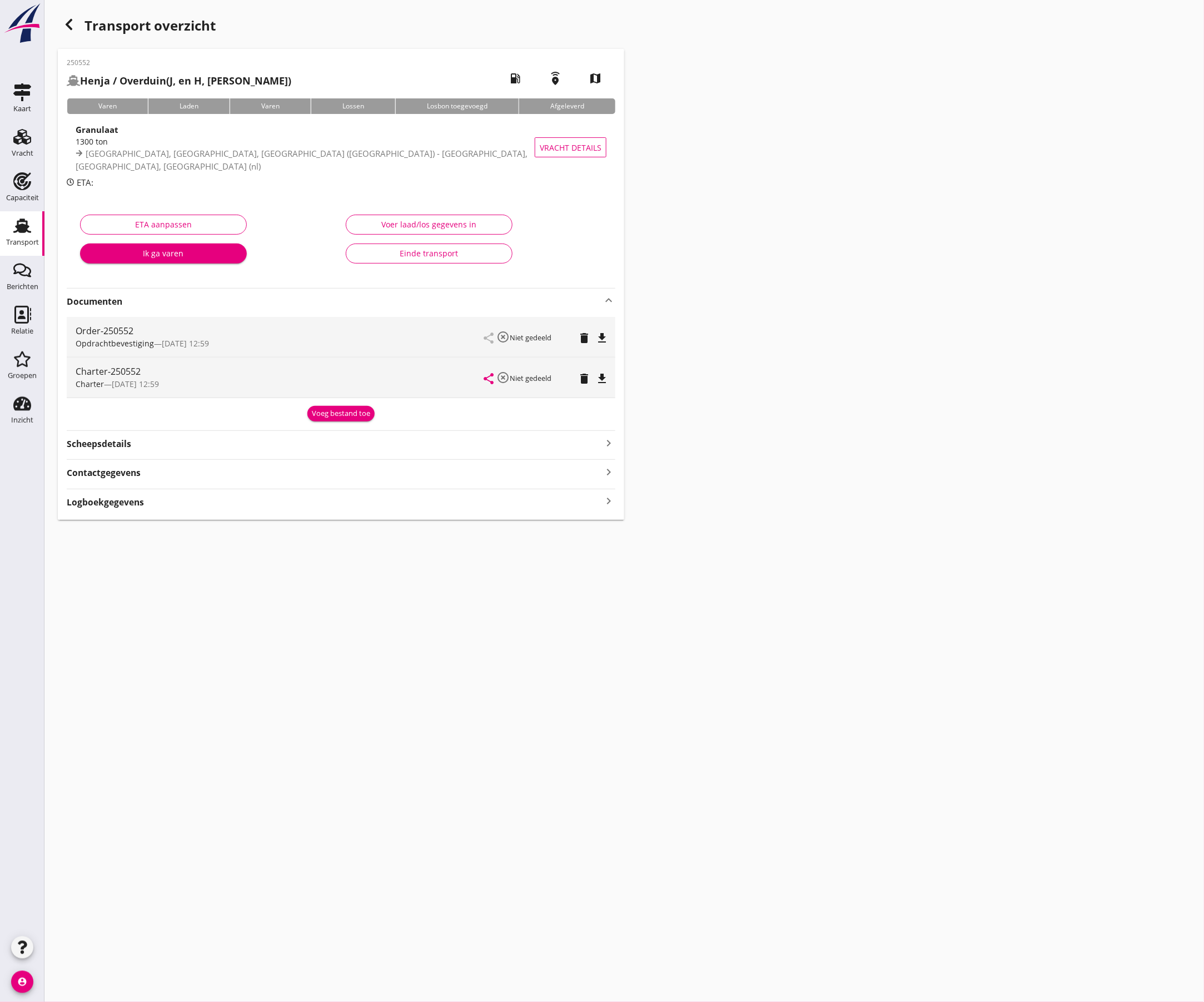
click at [602, 336] on icon "file_download" at bounding box center [602, 338] width 14 height 14
click at [601, 378] on icon "file_download" at bounding box center [602, 379] width 14 height 14
